Goal: Task Accomplishment & Management: Complete application form

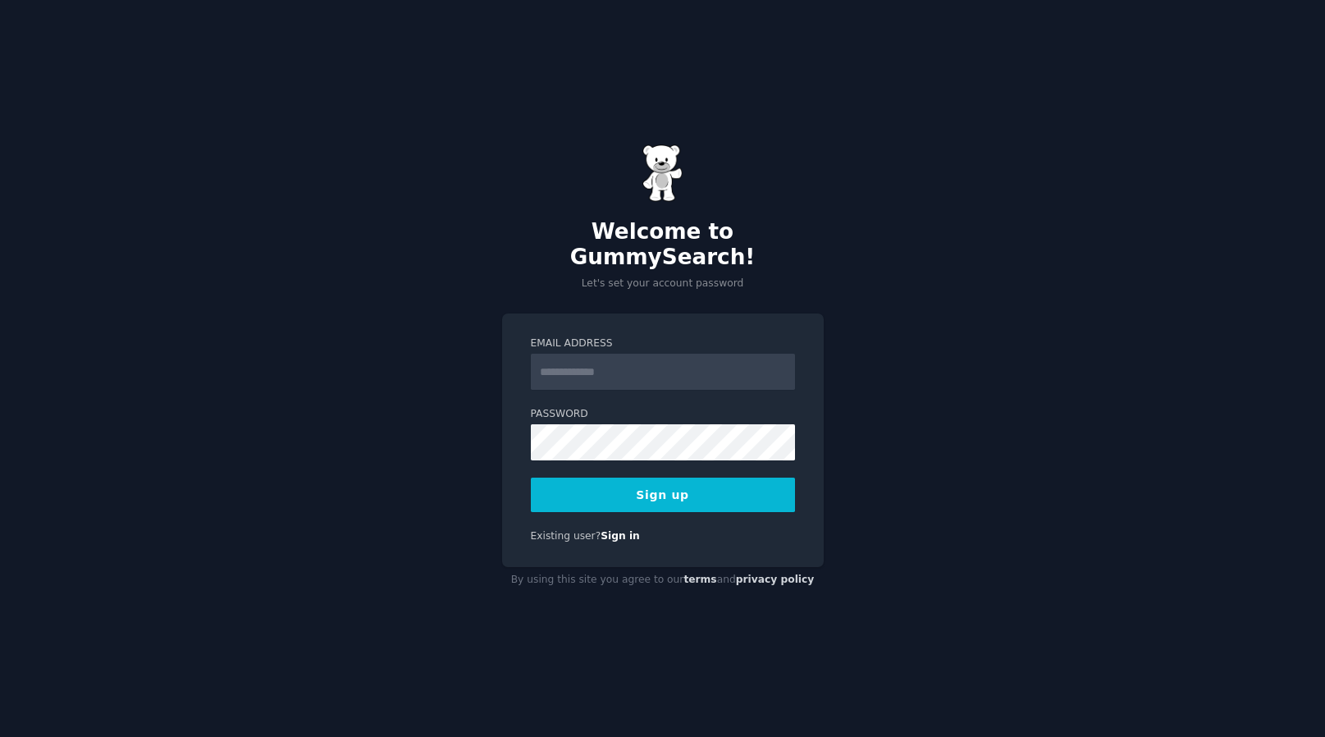
click at [682, 377] on form "Email Address Password Sign up" at bounding box center [663, 424] width 264 height 176
click at [690, 361] on input "Email Address" at bounding box center [663, 372] width 264 height 36
type input "**********"
click at [723, 492] on button "Sign up" at bounding box center [663, 494] width 264 height 34
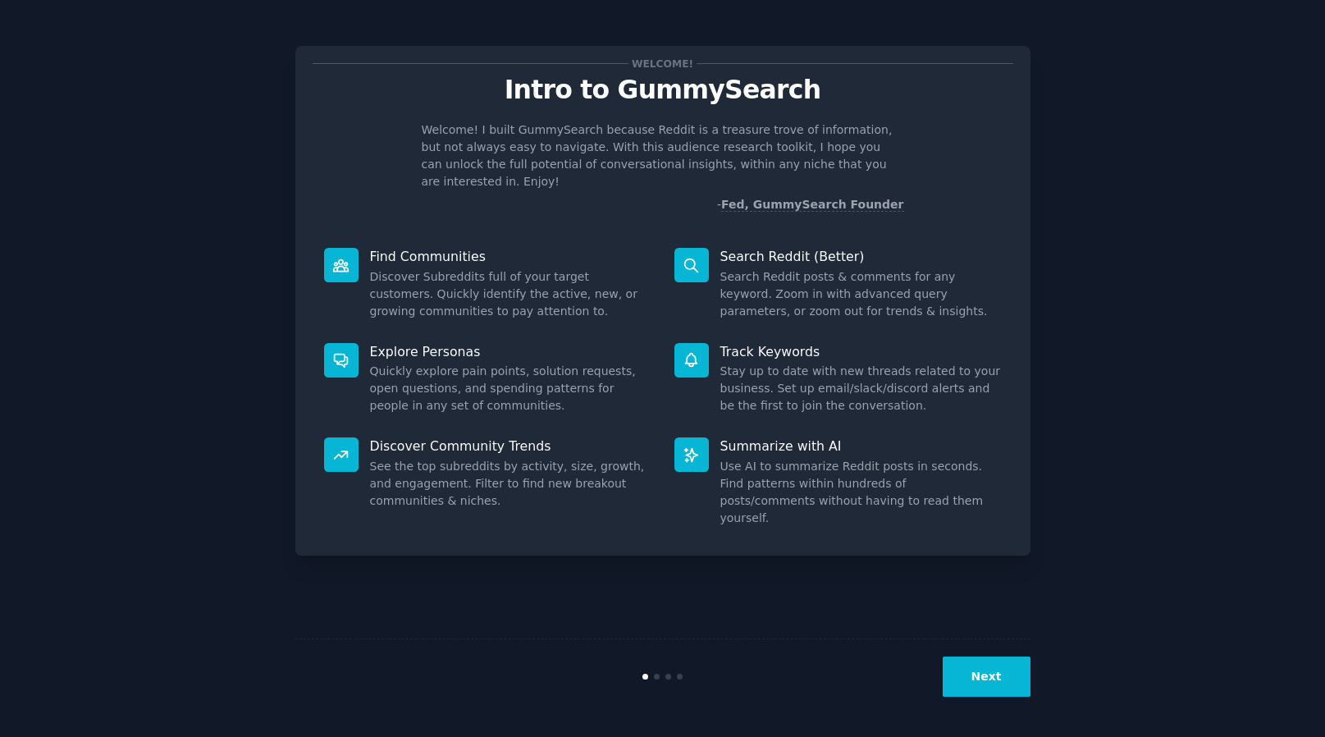
click at [993, 672] on button "Next" at bounding box center [986, 676] width 88 height 40
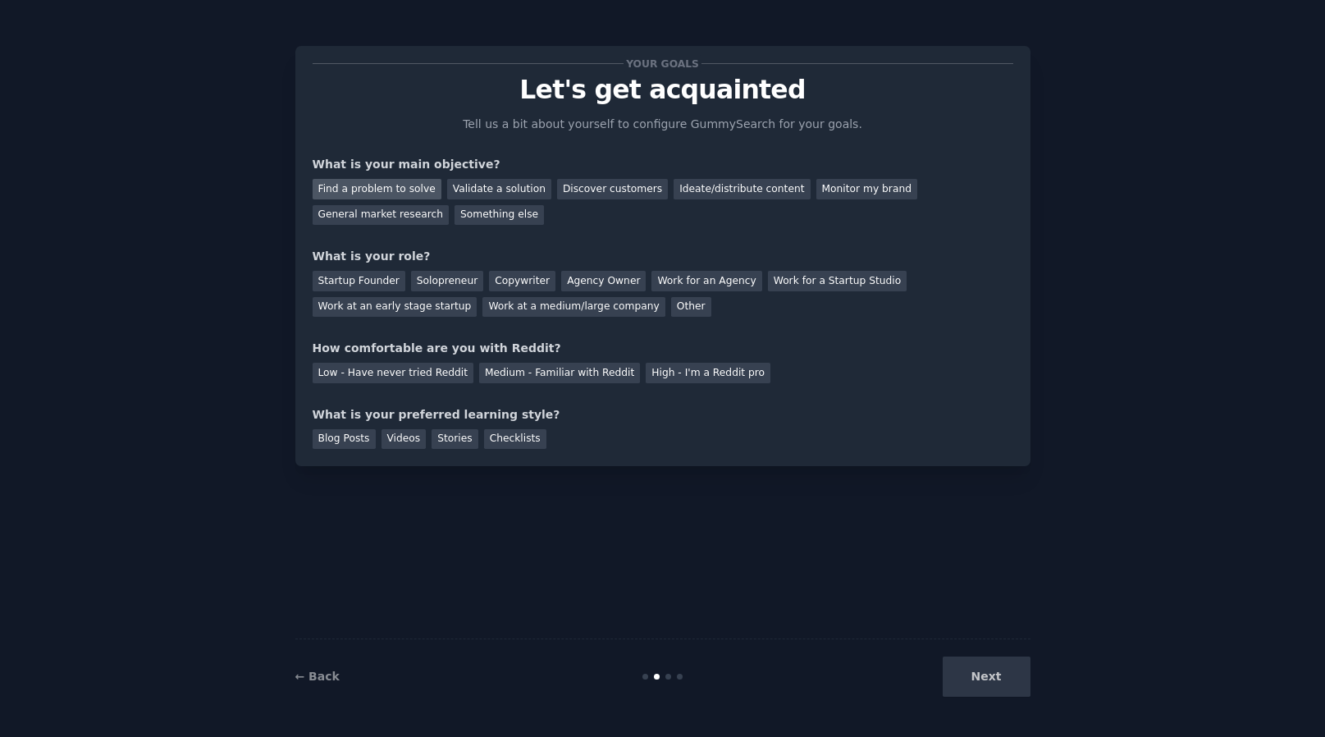
click at [416, 196] on div "Find a problem to solve" at bounding box center [377, 189] width 129 height 21
click at [525, 193] on div "Validate a solution" at bounding box center [499, 189] width 104 height 21
click at [433, 285] on div "Solopreneur" at bounding box center [447, 281] width 72 height 21
click at [601, 377] on div "Medium - Familiar with Reddit" at bounding box center [559, 373] width 161 height 21
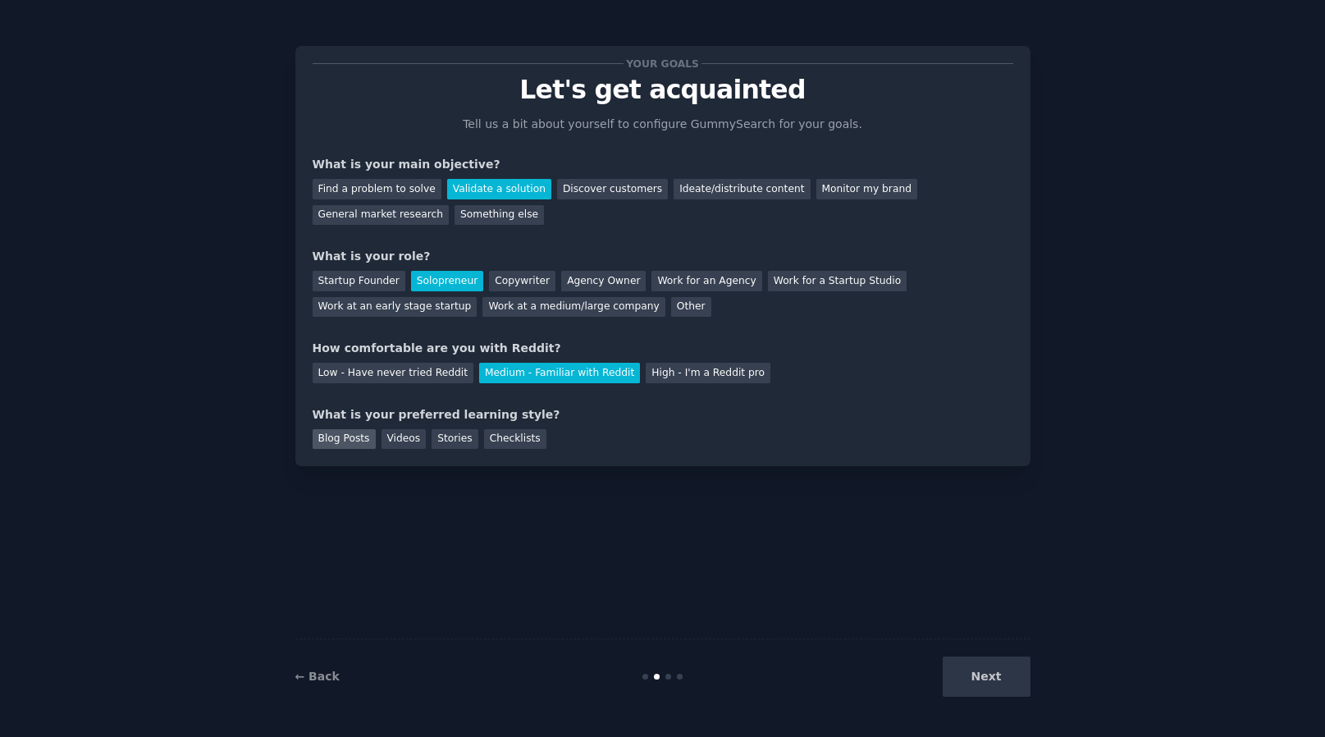
click at [356, 440] on div "Blog Posts" at bounding box center [344, 439] width 63 height 21
click at [982, 671] on button "Next" at bounding box center [986, 676] width 88 height 40
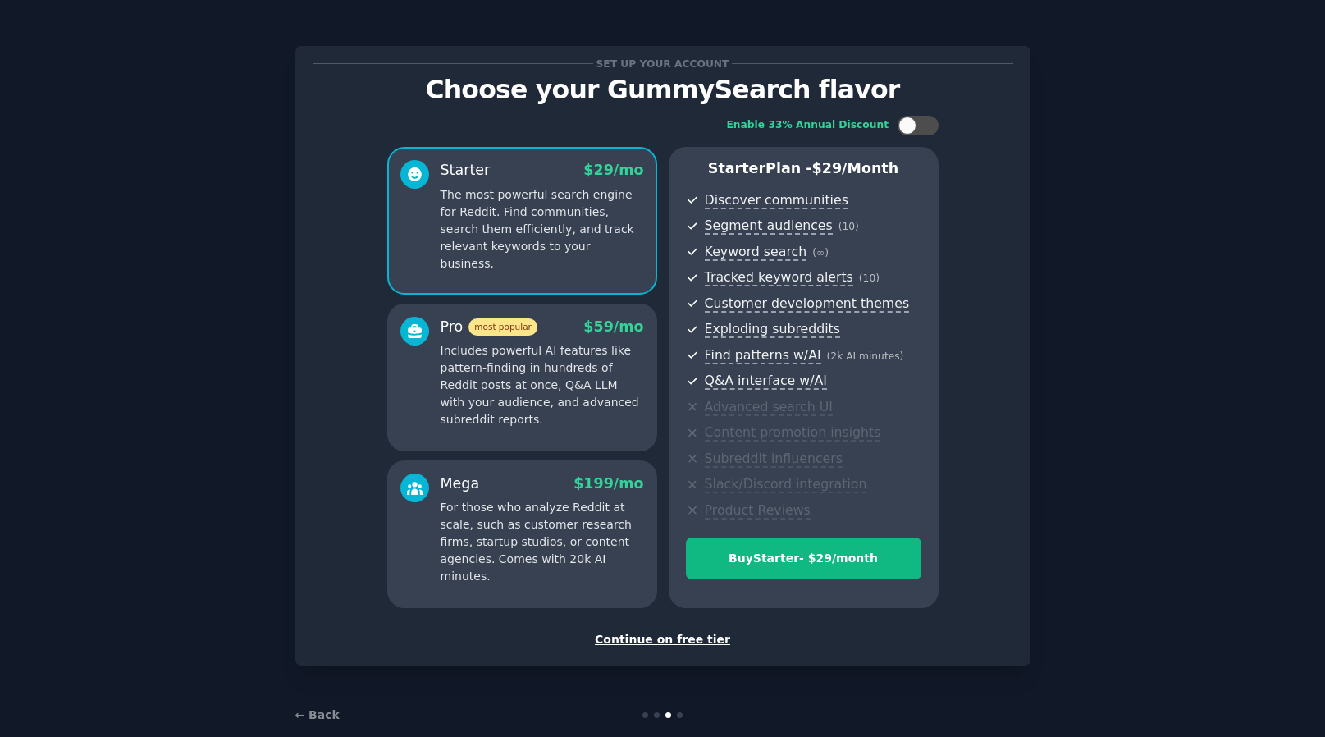
click at [668, 637] on div "Continue on free tier" at bounding box center [663, 639] width 701 height 17
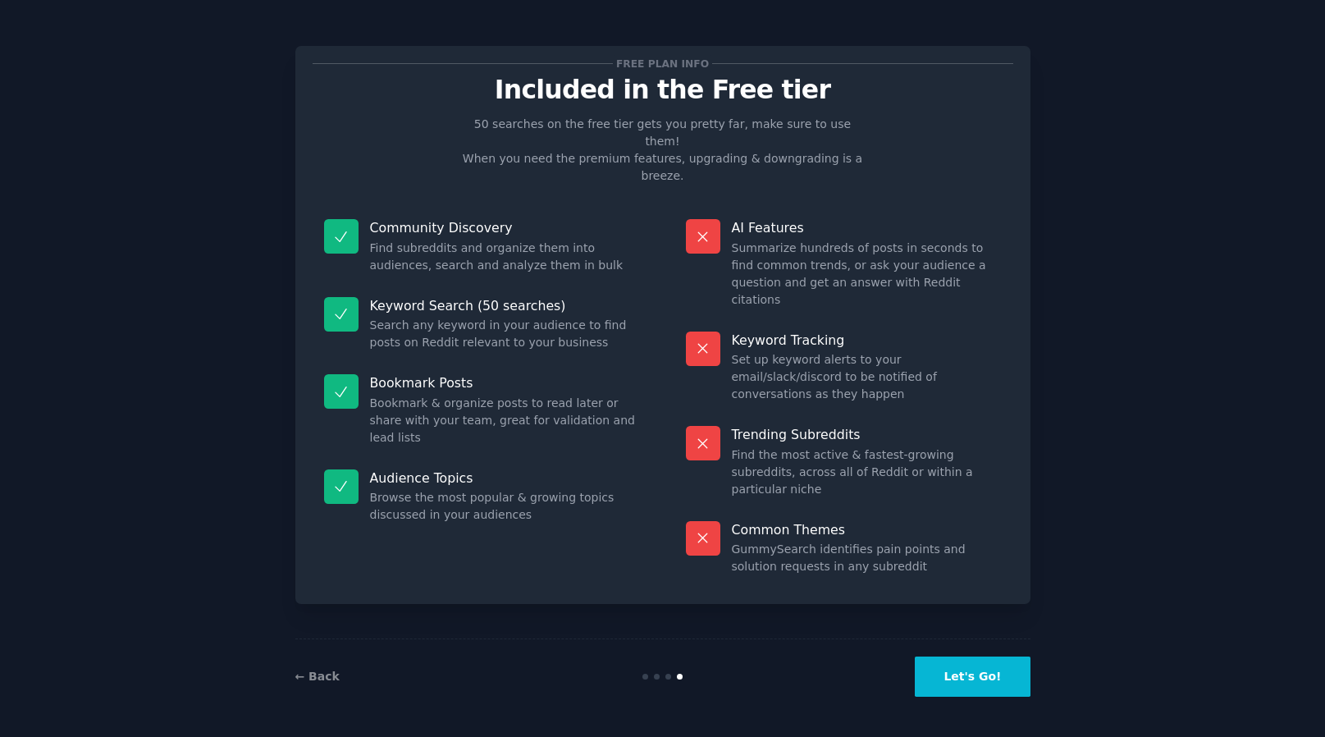
click at [974, 687] on button "Let's Go!" at bounding box center [972, 676] width 115 height 40
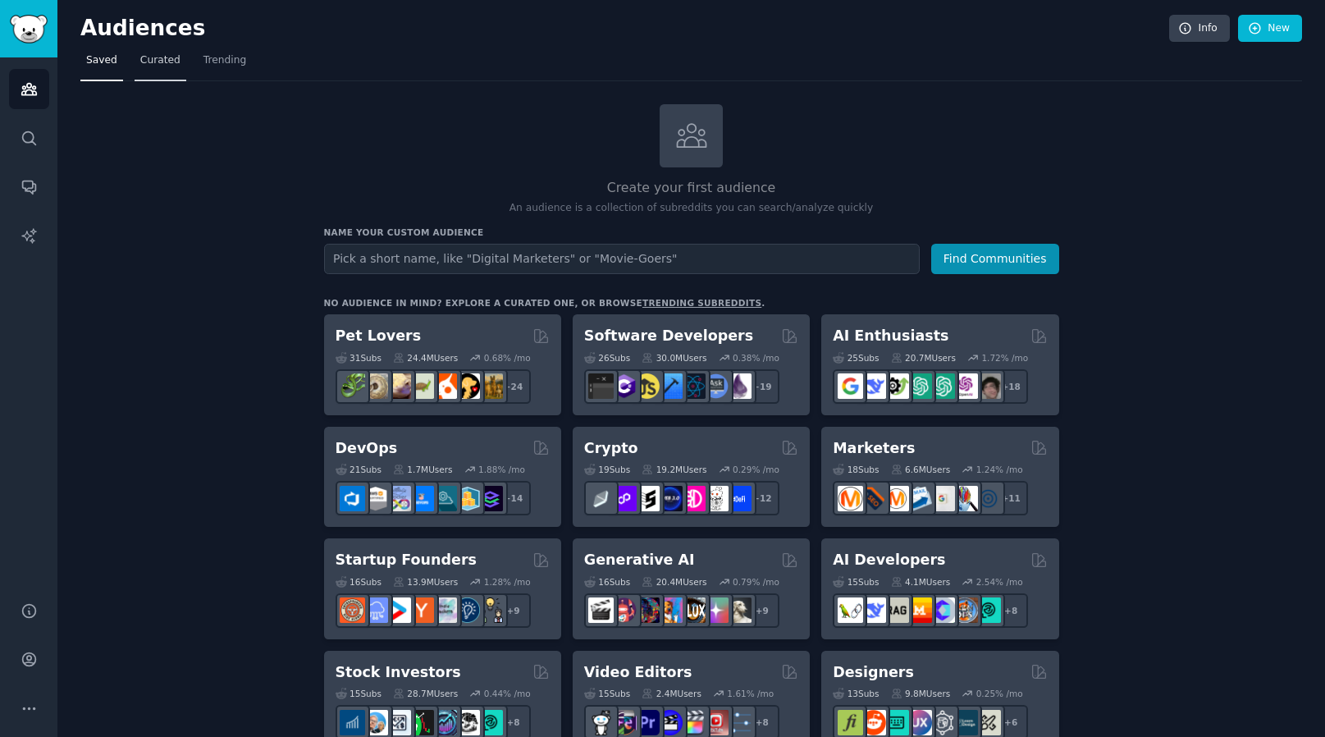
click at [140, 59] on span "Curated" at bounding box center [160, 60] width 40 height 15
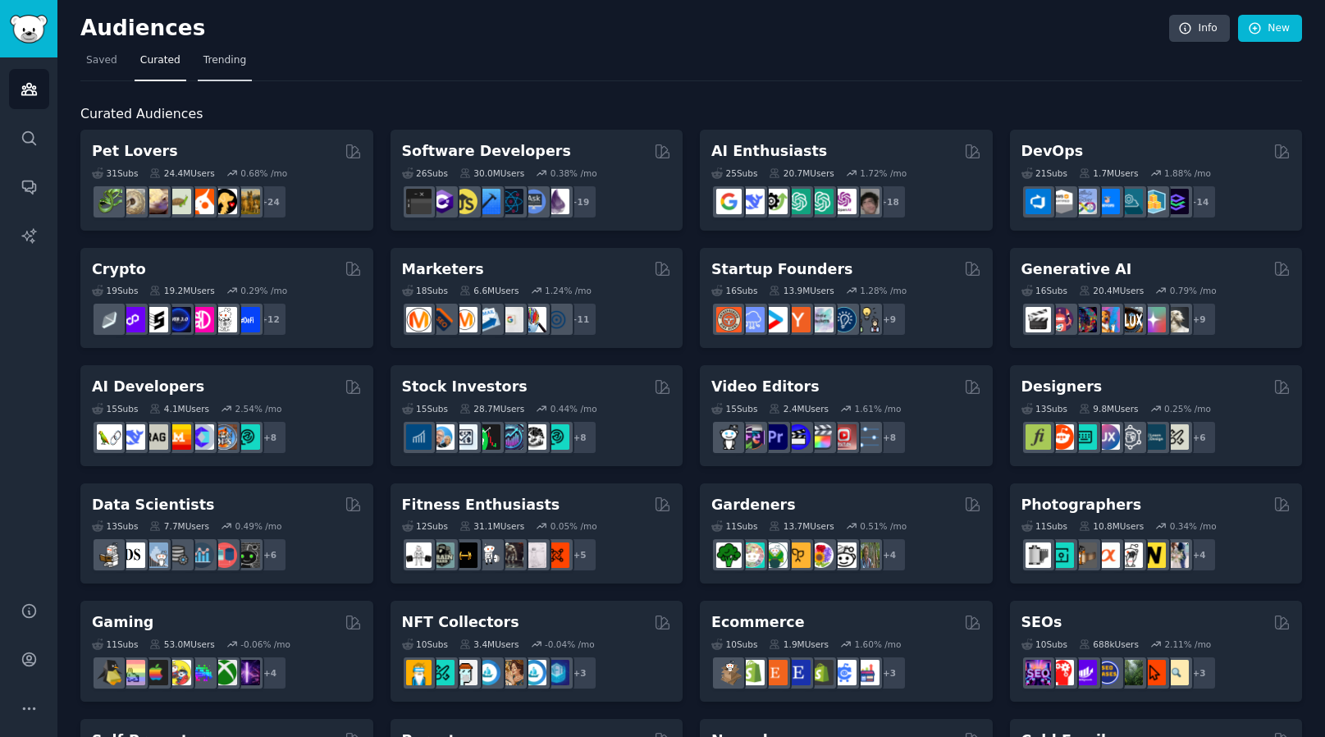
click at [227, 60] on span "Trending" at bounding box center [224, 60] width 43 height 15
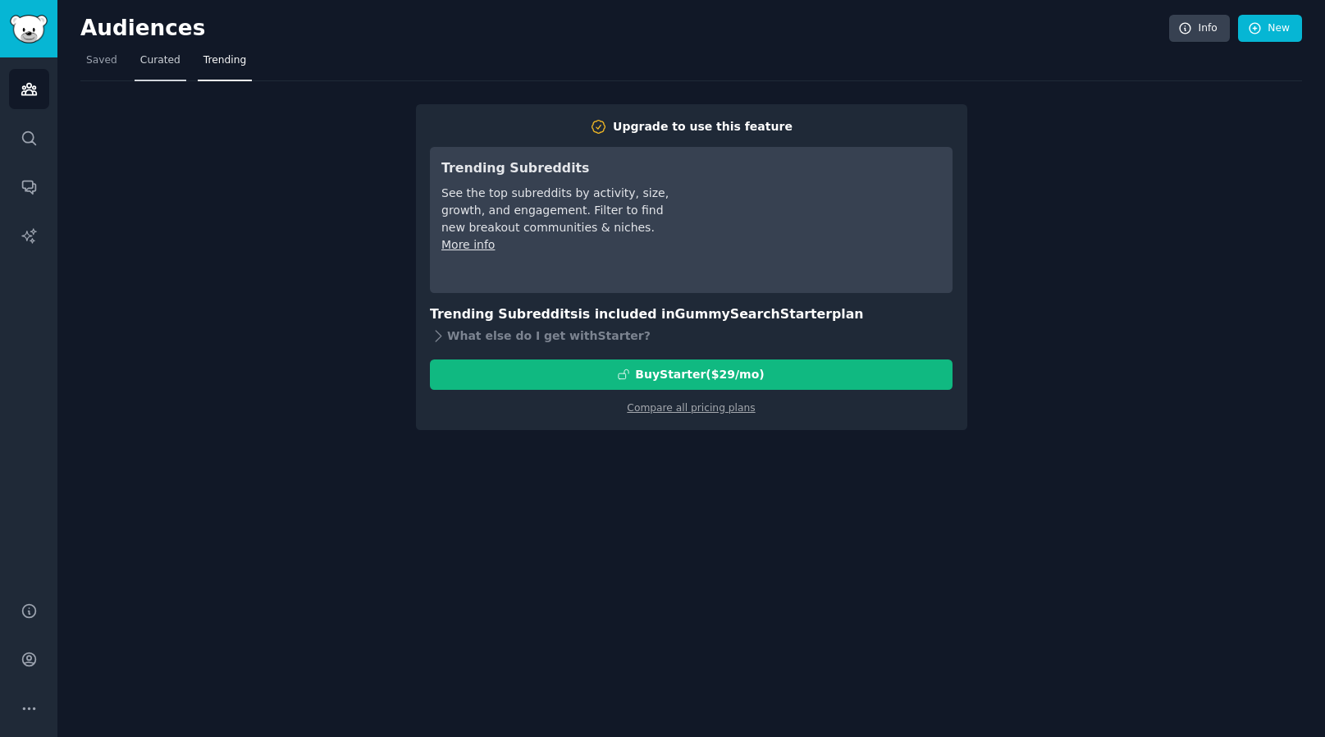
click at [158, 63] on span "Curated" at bounding box center [160, 60] width 40 height 15
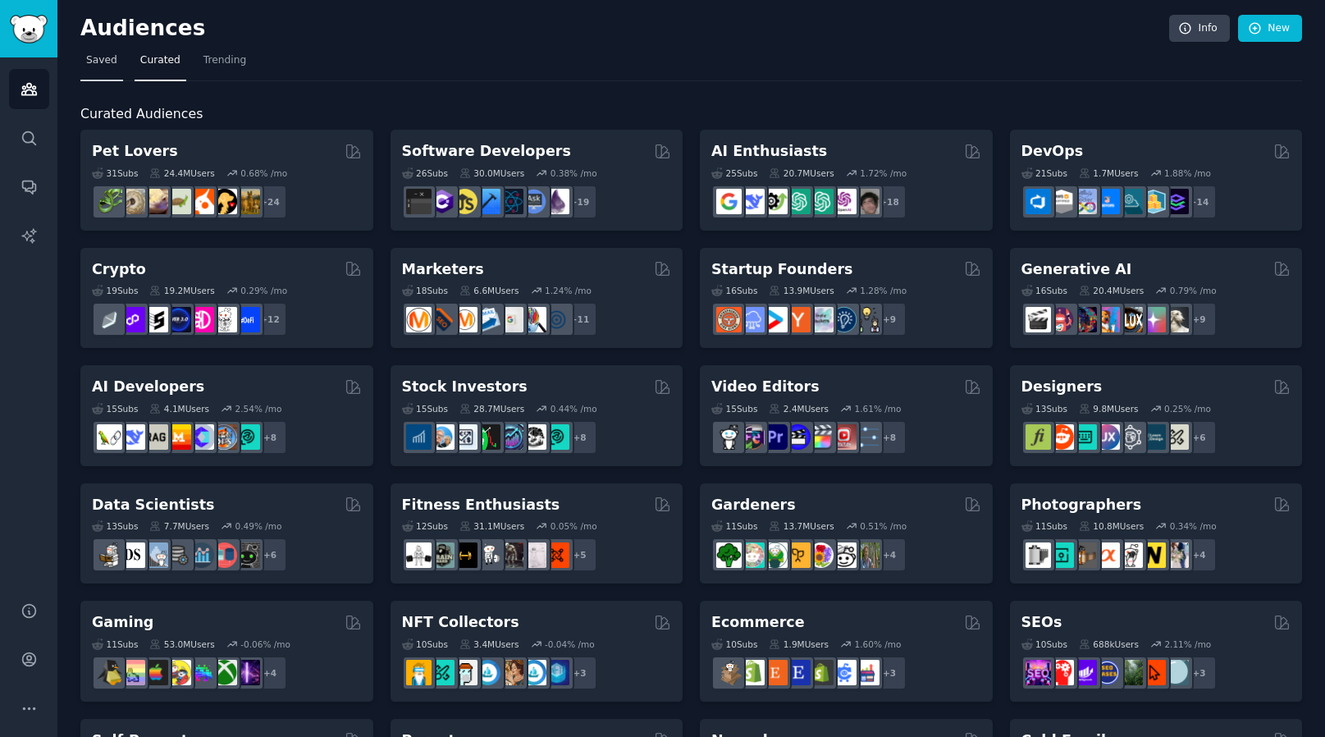
click at [84, 70] on link "Saved" at bounding box center [101, 65] width 43 height 34
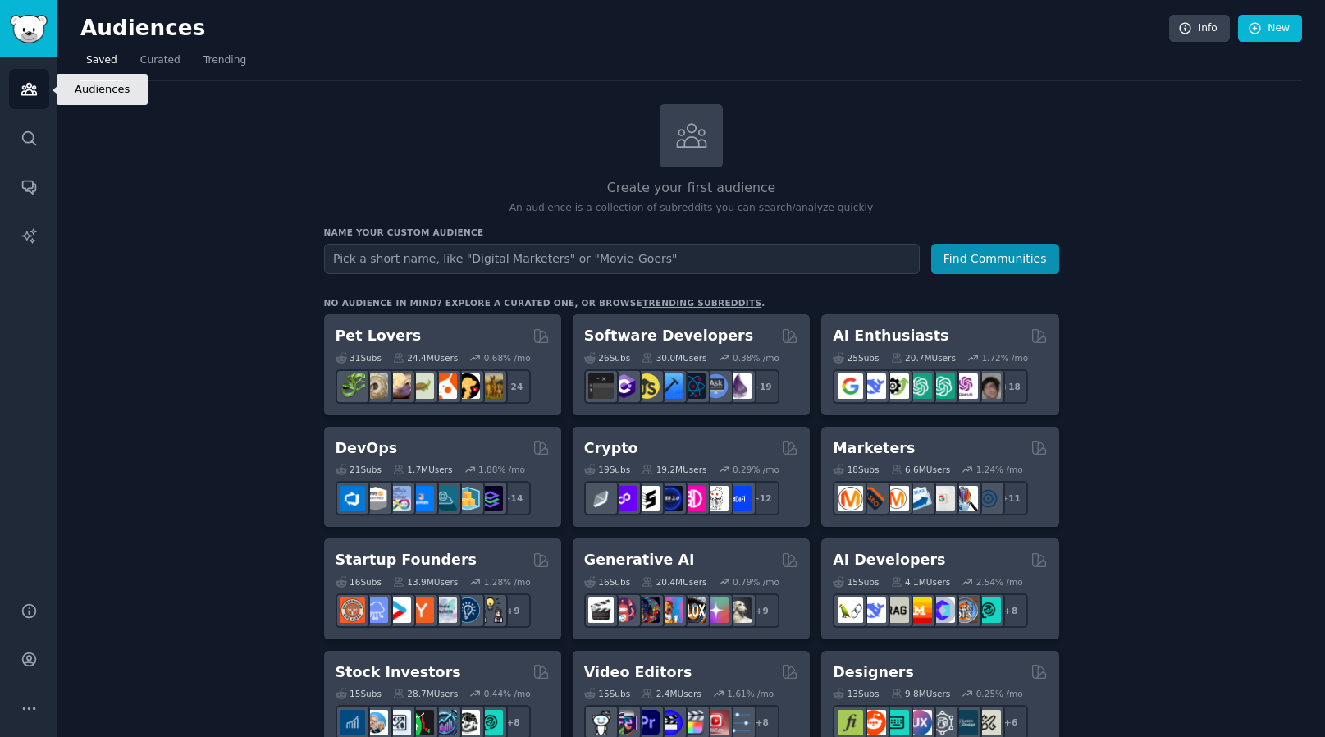
click at [32, 86] on icon "Sidebar" at bounding box center [28, 89] width 15 height 11
click at [28, 186] on icon "Sidebar" at bounding box center [29, 186] width 17 height 17
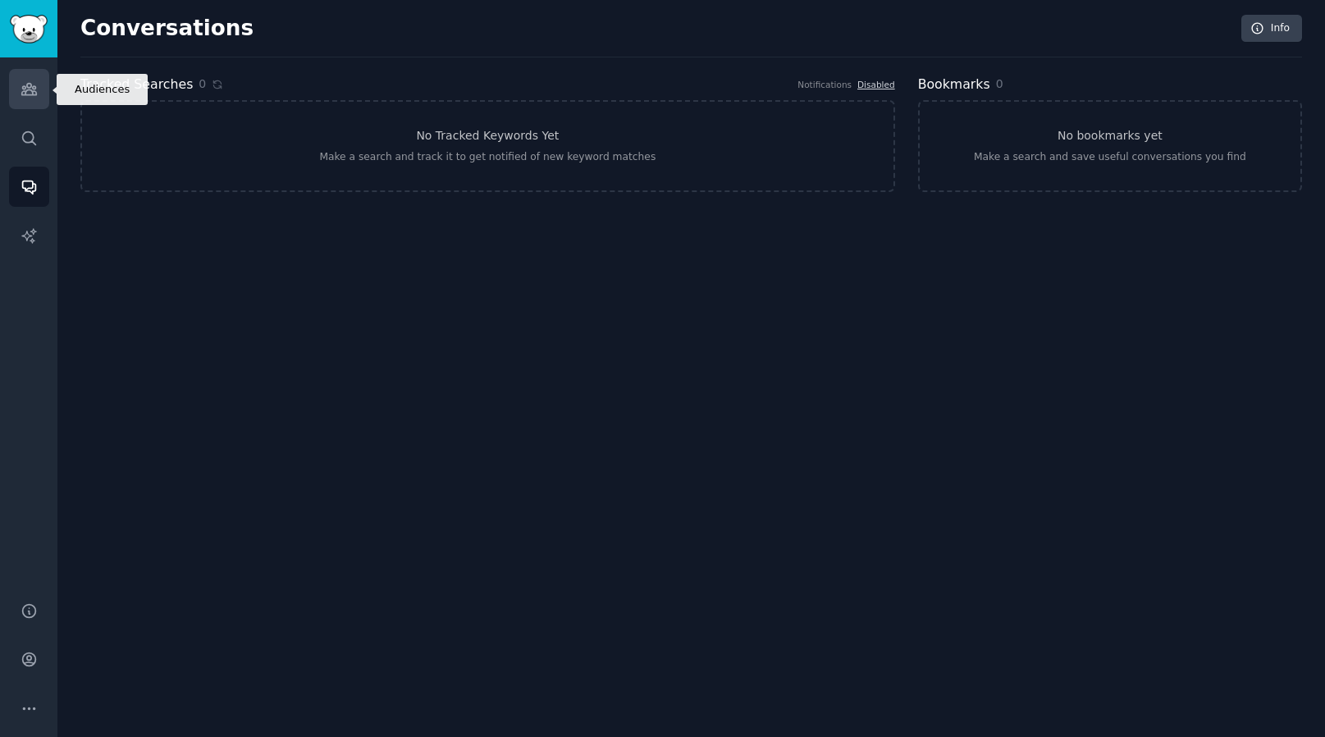
click at [45, 92] on link "Audiences" at bounding box center [29, 89] width 40 height 40
